Goal: Task Accomplishment & Management: Complete application form

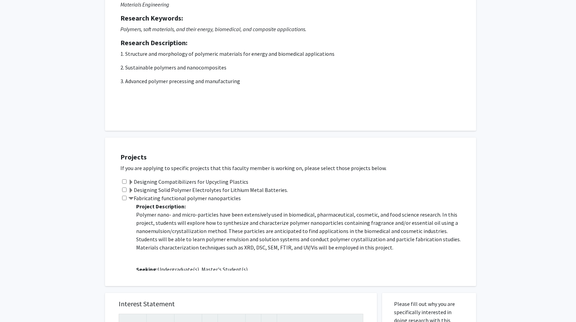
scroll to position [83, 0]
drag, startPoint x: 124, startPoint y: 179, endPoint x: 123, endPoint y: 185, distance: 5.8
click at [123, 185] on div "Projects If you are applying to specific projects that this faculty member is w…" at bounding box center [295, 210] width 362 height 131
click at [123, 185] on div "Designing Solid Polymer Electrolytes for Lithium Metal Batteries." at bounding box center [294, 189] width 349 height 8
click at [124, 187] on input "checkbox" at bounding box center [124, 189] width 4 height 4
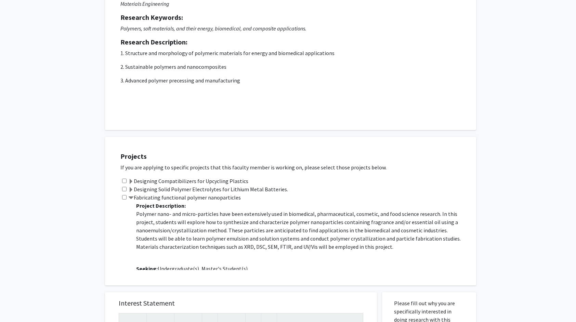
checkbox input "true"
click at [123, 197] on input "checkbox" at bounding box center [124, 197] width 4 height 4
checkbox input "true"
click at [125, 182] on input "checkbox" at bounding box center [124, 180] width 4 height 4
checkbox input "true"
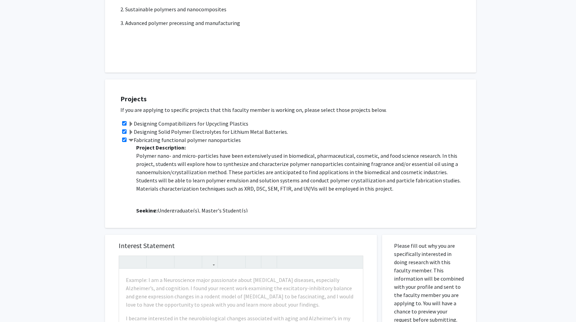
scroll to position [0, 0]
click at [133, 138] on span at bounding box center [130, 140] width 5 height 5
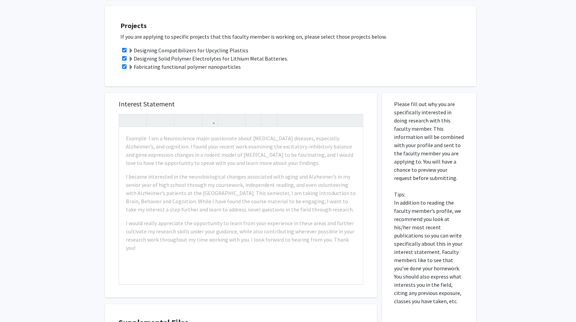
scroll to position [214, 0]
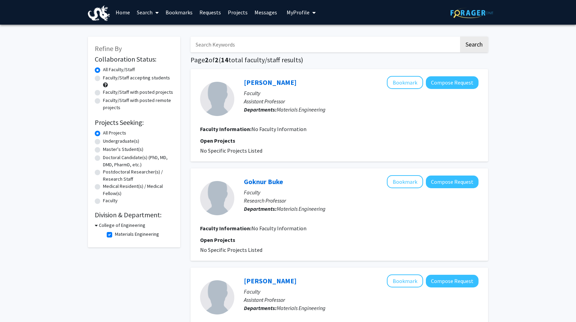
scroll to position [213, 0]
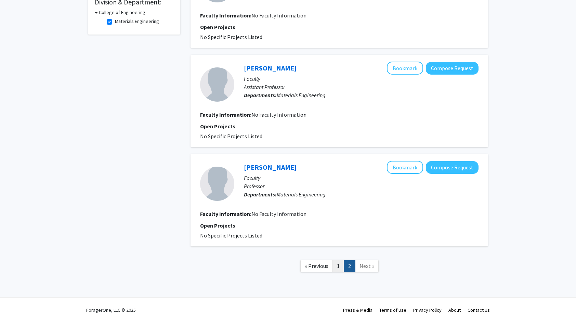
click at [341, 269] on link "1" at bounding box center [338, 266] width 12 height 12
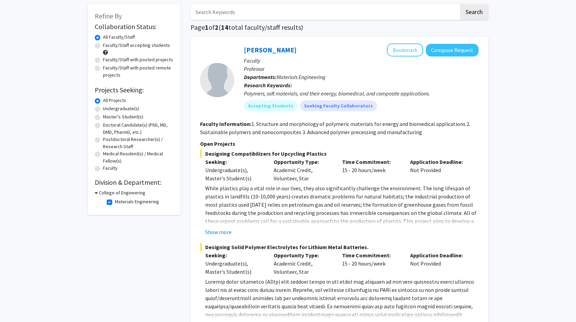
scroll to position [33, 0]
click at [451, 49] on button "Compose Request" at bounding box center [452, 49] width 53 height 13
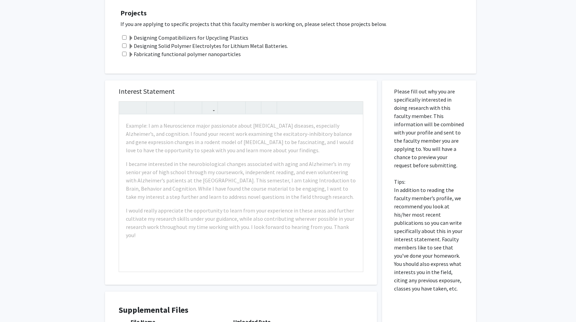
scroll to position [269, 0]
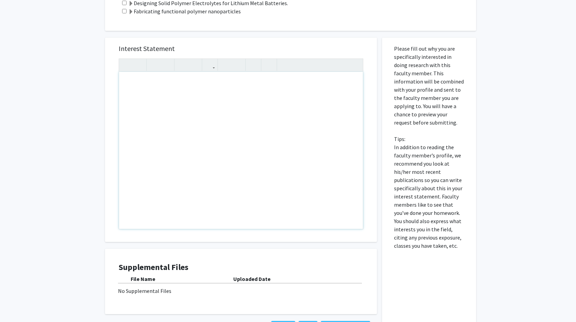
drag, startPoint x: 122, startPoint y: 80, endPoint x: 167, endPoint y: 114, distance: 55.9
click at [167, 114] on div "Note to users with screen readers: Please press Alt+0 or Option+0 to deactivate…" at bounding box center [241, 150] width 244 height 157
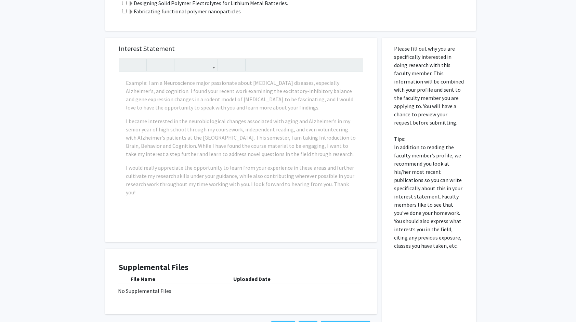
click at [91, 105] on div "All Requests Request for [PERSON_NAME] Request for [PERSON_NAME] Departments: M…" at bounding box center [288, 55] width 576 height 600
drag, startPoint x: 389, startPoint y: 49, endPoint x: 465, endPoint y: 256, distance: 220.8
click at [465, 256] on div "Please fill out why you are specifically interested in doing research with this…" at bounding box center [429, 190] width 84 height 302
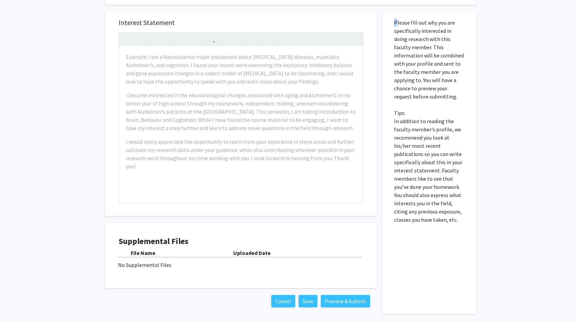
scroll to position [292, 0]
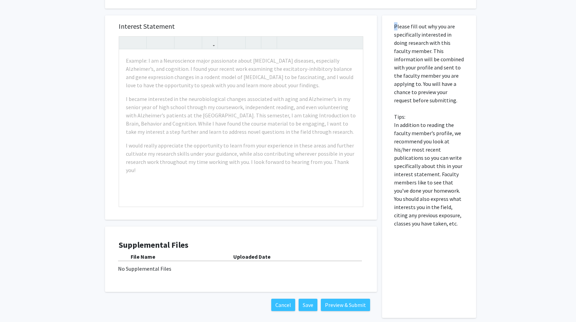
copy p
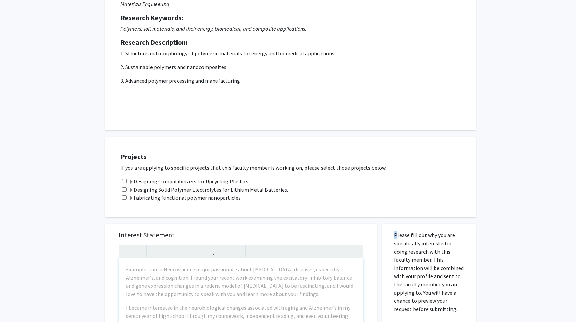
scroll to position [83, 0]
click at [129, 179] on span at bounding box center [130, 181] width 5 height 5
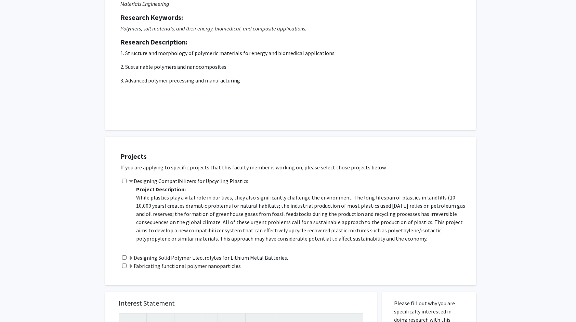
click at [121, 180] on div "Designing Compatibilizers for Upcycling Plastics Project Description: While pla…" at bounding box center [294, 215] width 349 height 77
click at [123, 180] on input "checkbox" at bounding box center [124, 180] width 4 height 4
checkbox input "true"
click at [130, 256] on span at bounding box center [130, 257] width 5 height 5
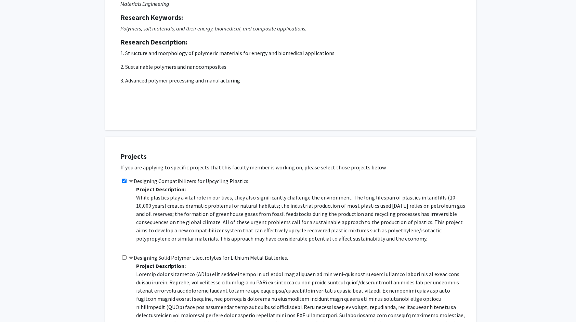
click at [125, 256] on input "checkbox" at bounding box center [124, 257] width 4 height 4
checkbox input "true"
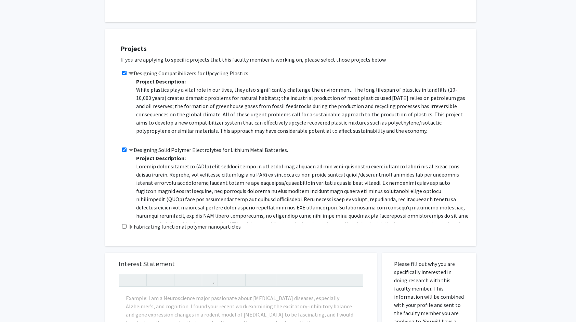
scroll to position [196, 0]
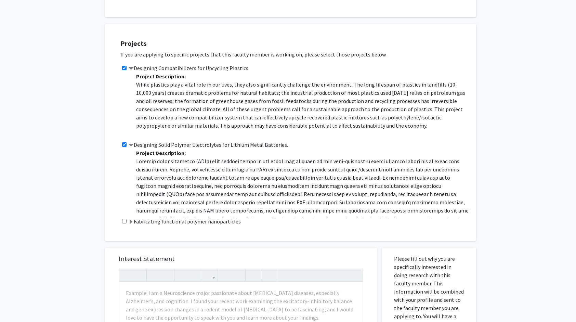
click at [130, 222] on span at bounding box center [130, 221] width 5 height 5
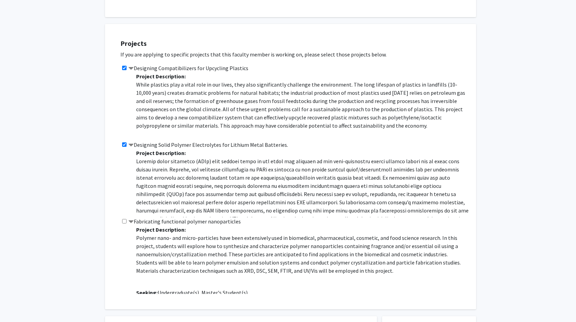
click at [126, 222] on input "checkbox" at bounding box center [124, 221] width 4 height 4
checkbox input "true"
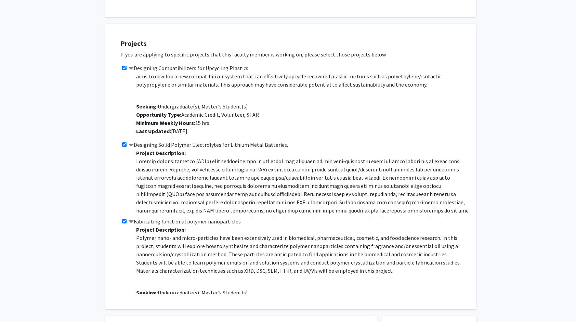
scroll to position [0, 0]
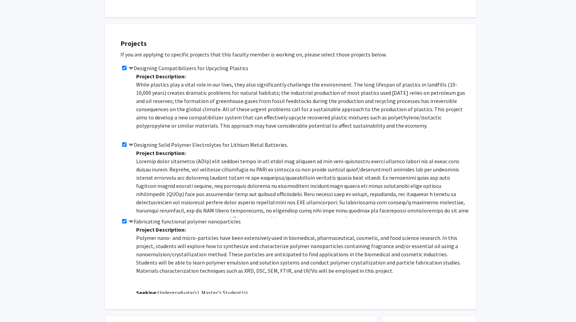
click at [232, 241] on p "Polymer nano- and micro-particles have been extensively used in biomedical, pha…" at bounding box center [302, 254] width 333 height 41
click at [123, 66] on input "checkbox" at bounding box center [124, 68] width 4 height 4
checkbox input "false"
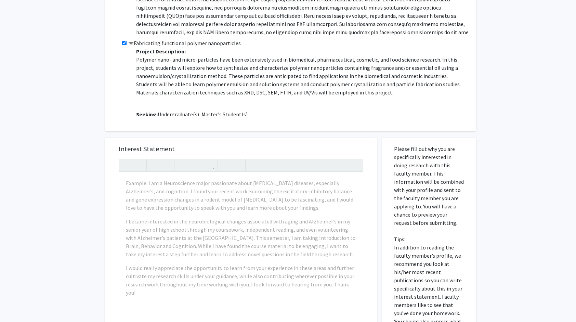
scroll to position [375, 0]
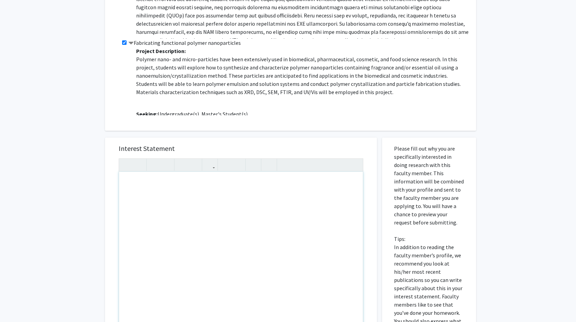
click at [134, 183] on div "Note to users with screen readers: Please press Alt+0 or Option+0 to deactivate…" at bounding box center [241, 250] width 244 height 157
type textarea "I am a Mechanical Engineer&nbsp;"
drag, startPoint x: 217, startPoint y: 161, endPoint x: 224, endPoint y: 141, distance: 21.9
click at [224, 141] on div "Interest Statement I am a Mechanical Engineer&nbsp; I am a Mechanical Engineer …" at bounding box center [241, 239] width 258 height 204
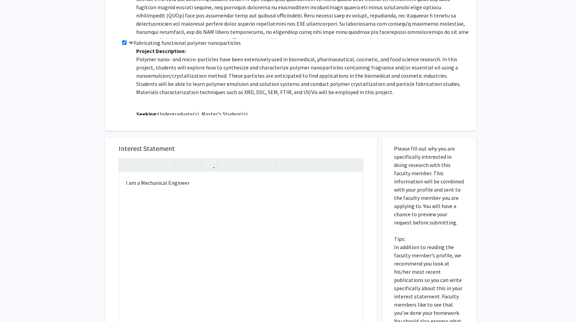
click at [219, 145] on h5 "Interest Statement" at bounding box center [241, 148] width 244 height 8
drag, startPoint x: 190, startPoint y: 186, endPoint x: 105, endPoint y: 179, distance: 85.8
click at [105, 179] on div "Interest Statement I am a Mechanical Engineer&nbsp; I am a Mechanical Engineer …" at bounding box center [241, 285] width 282 height 309
copy div "I am a Mechanical Engineer"
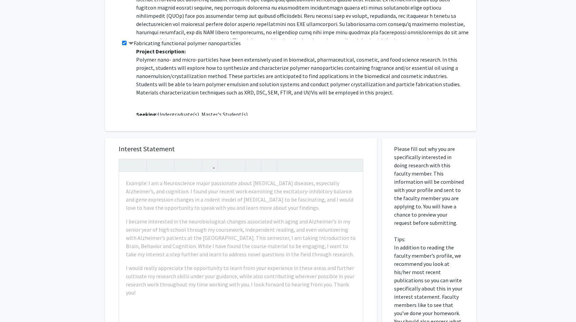
click at [280, 152] on h5 "Interest Statement" at bounding box center [241, 149] width 244 height 8
